Goal: Information Seeking & Learning: Learn about a topic

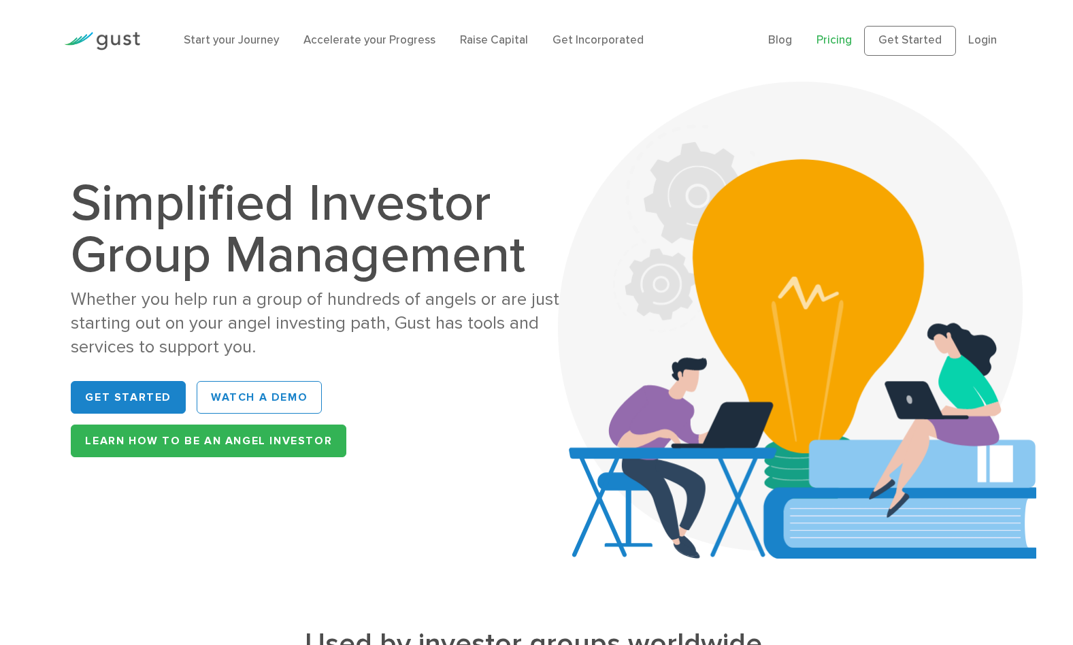
click at [842, 37] on link "Pricing" at bounding box center [833, 40] width 35 height 14
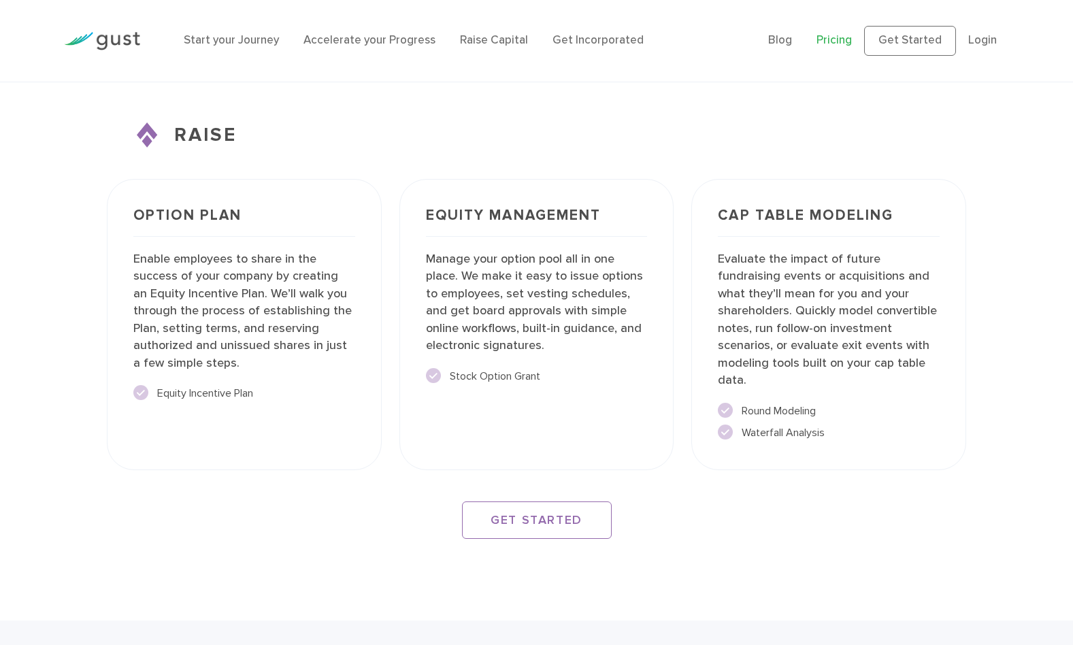
scroll to position [2292, 0]
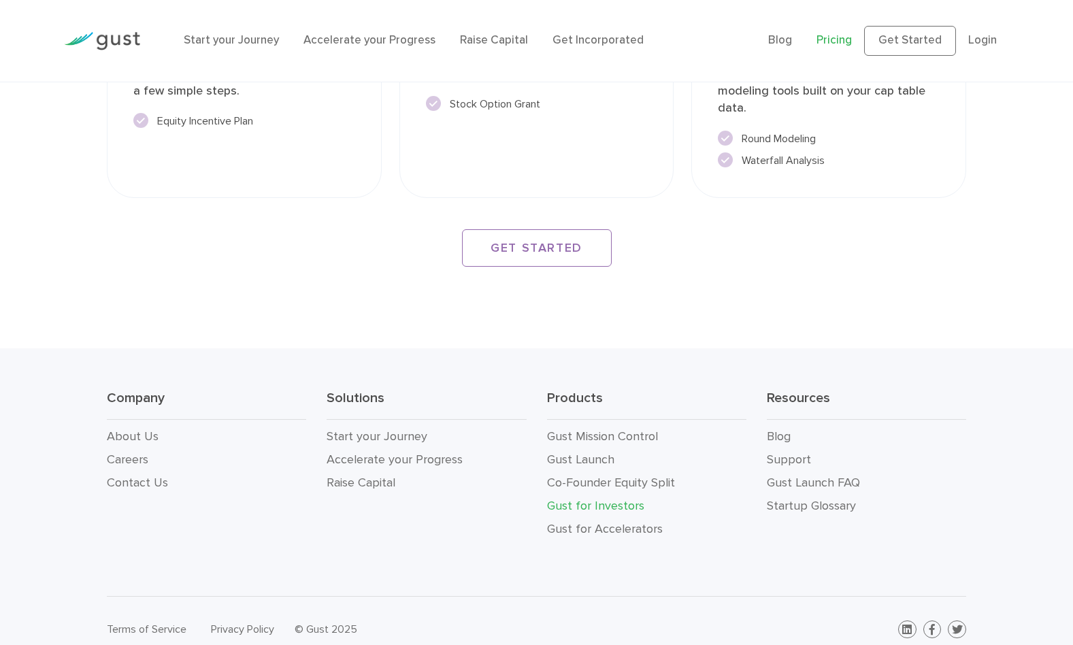
click at [625, 499] on link "Gust for Investors" at bounding box center [595, 506] width 97 height 14
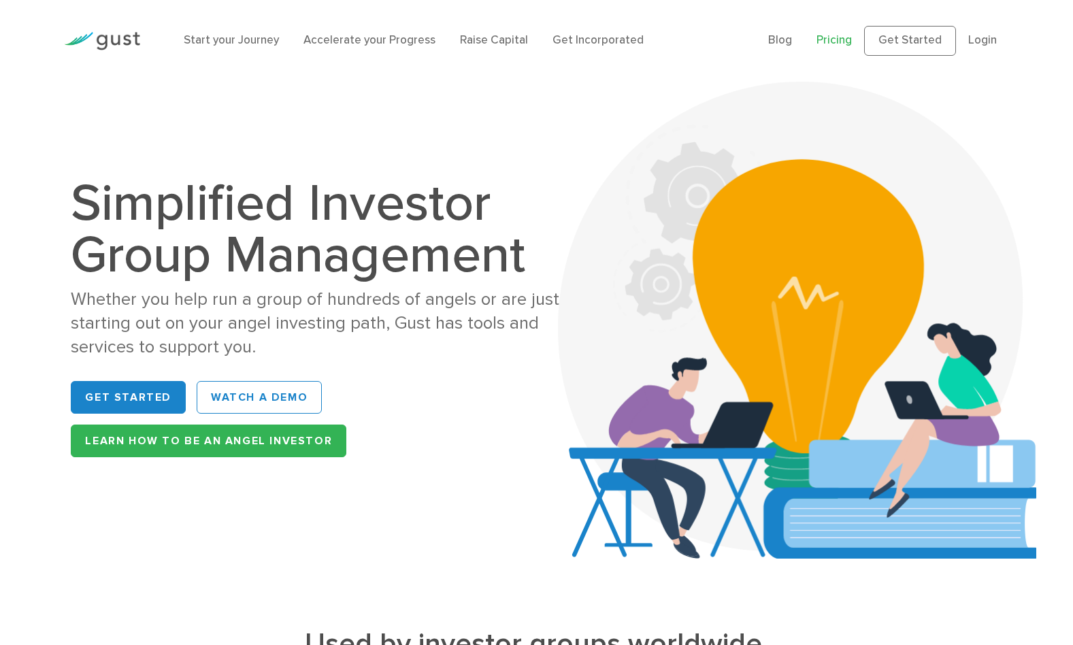
click at [836, 46] on link "Pricing" at bounding box center [833, 40] width 35 height 14
